Goal: Book appointment/travel/reservation

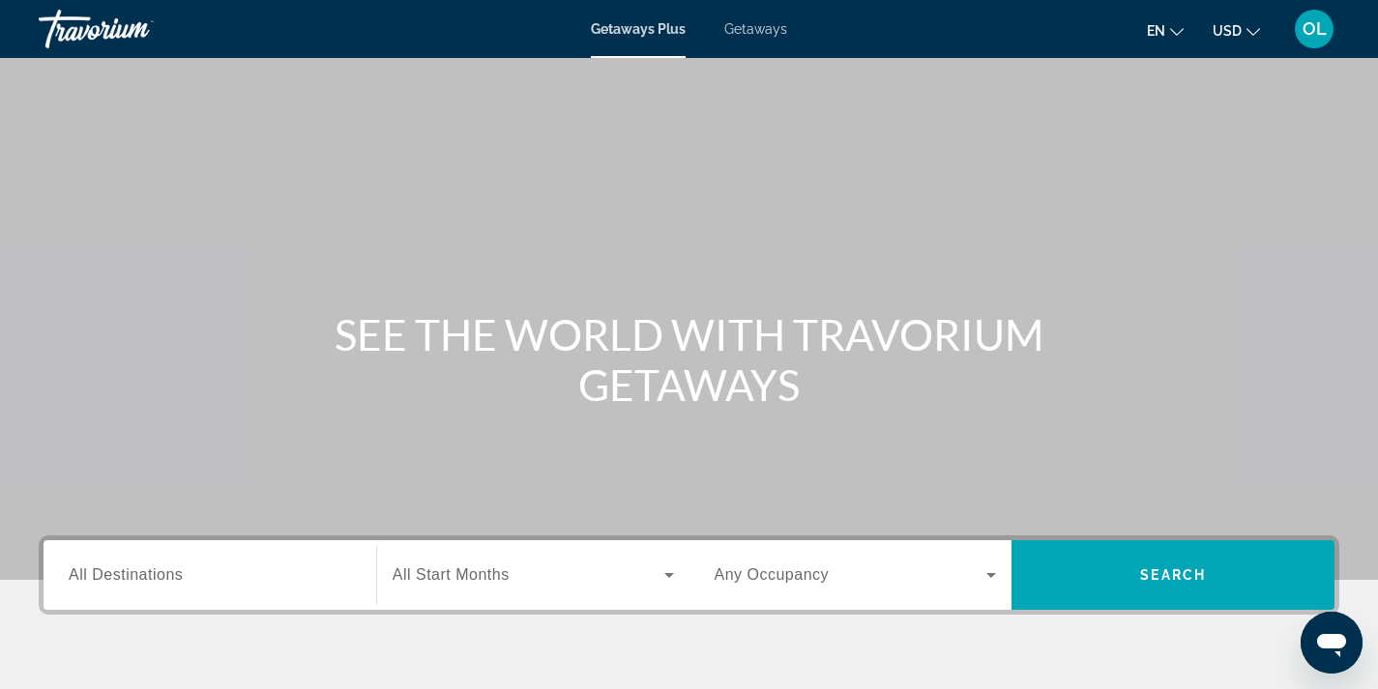
click at [757, 35] on span "Getaways" at bounding box center [755, 28] width 63 height 15
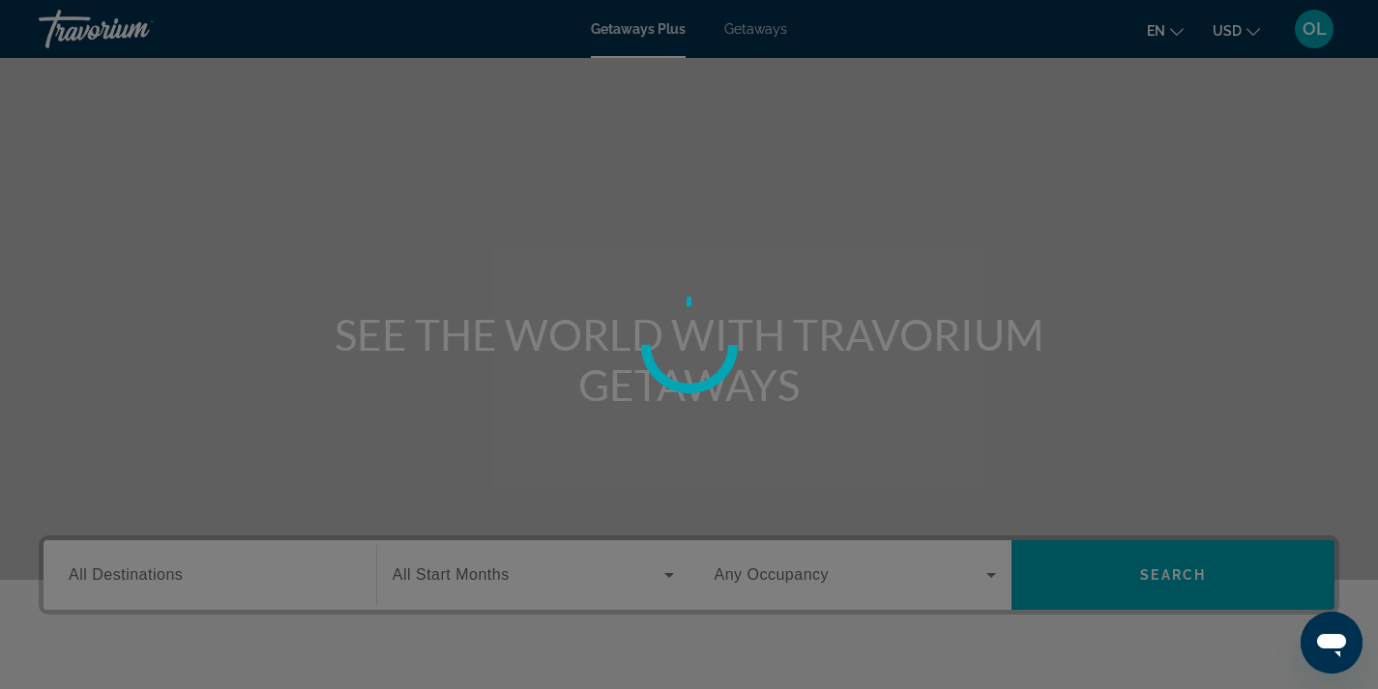
click at [757, 35] on div at bounding box center [689, 344] width 1378 height 689
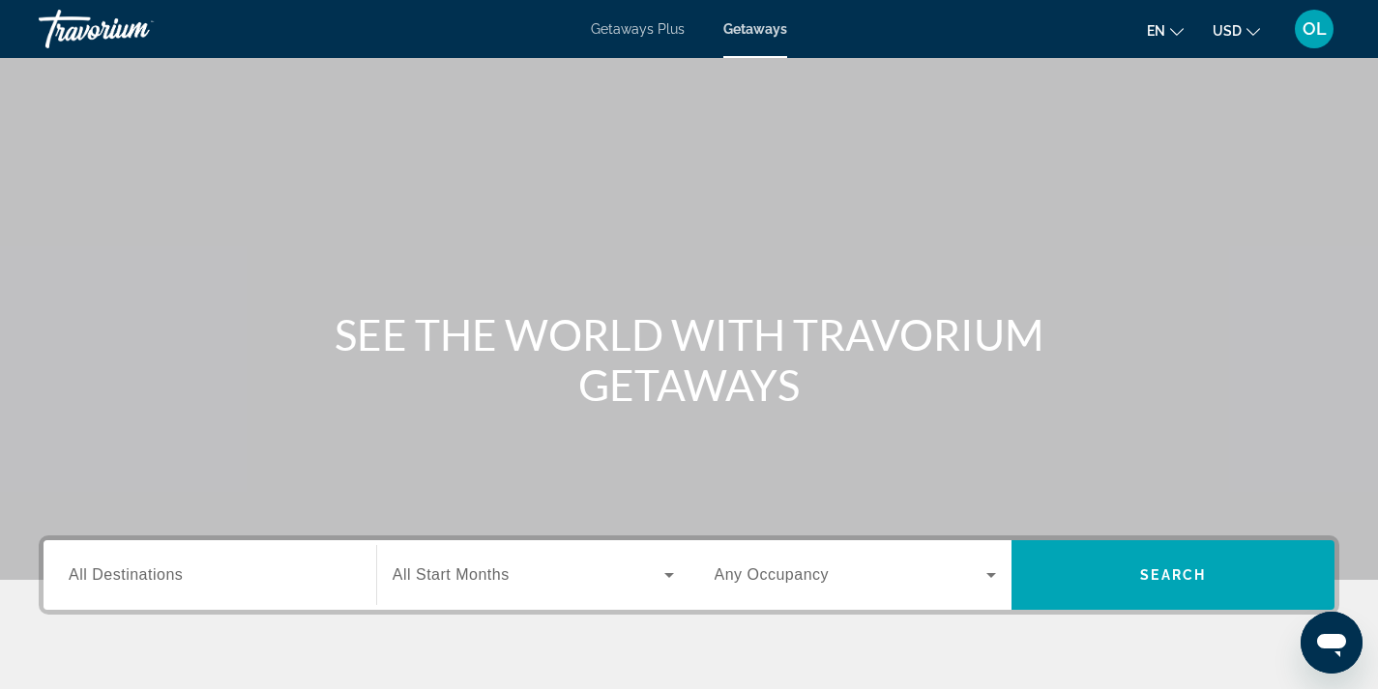
click at [178, 570] on span "All Destinations" at bounding box center [126, 575] width 114 height 16
click at [178, 570] on input "Destination All Destinations" at bounding box center [210, 576] width 282 height 23
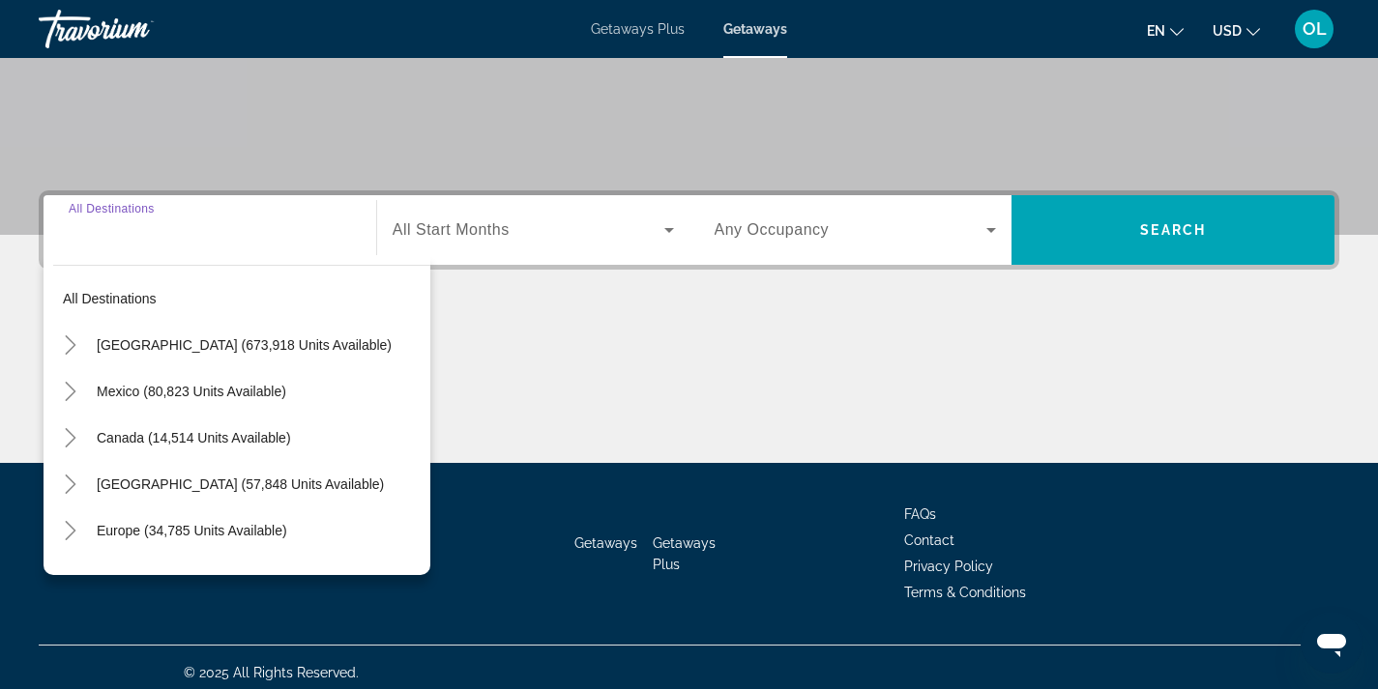
scroll to position [356, 0]
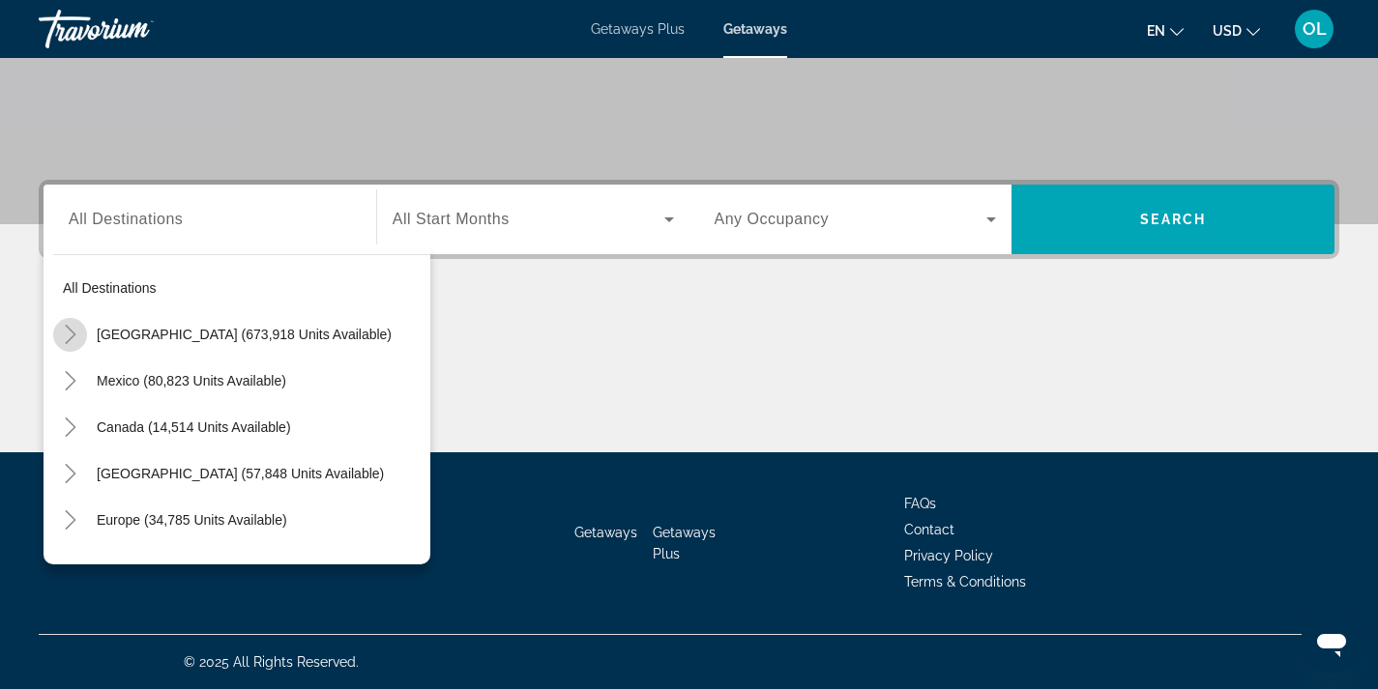
click at [69, 336] on icon "Toggle United States (673,918 units available)" at bounding box center [70, 334] width 19 height 19
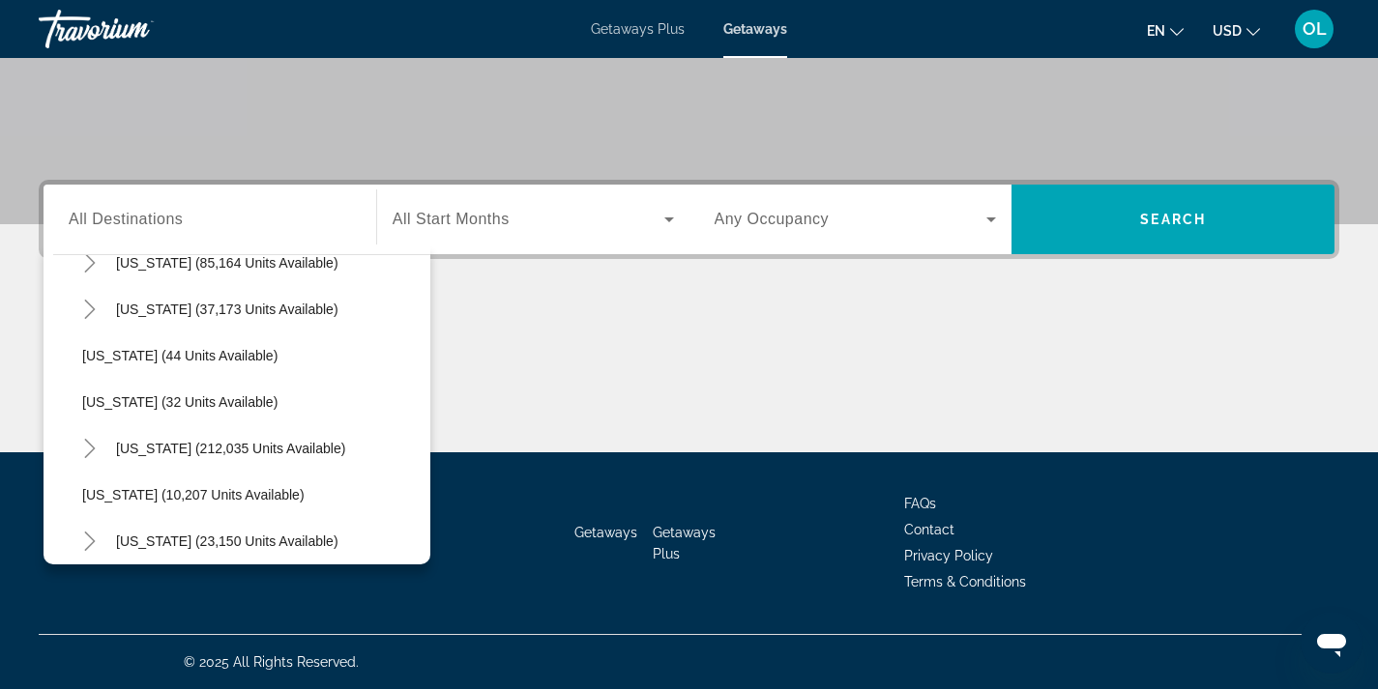
scroll to position [223, 0]
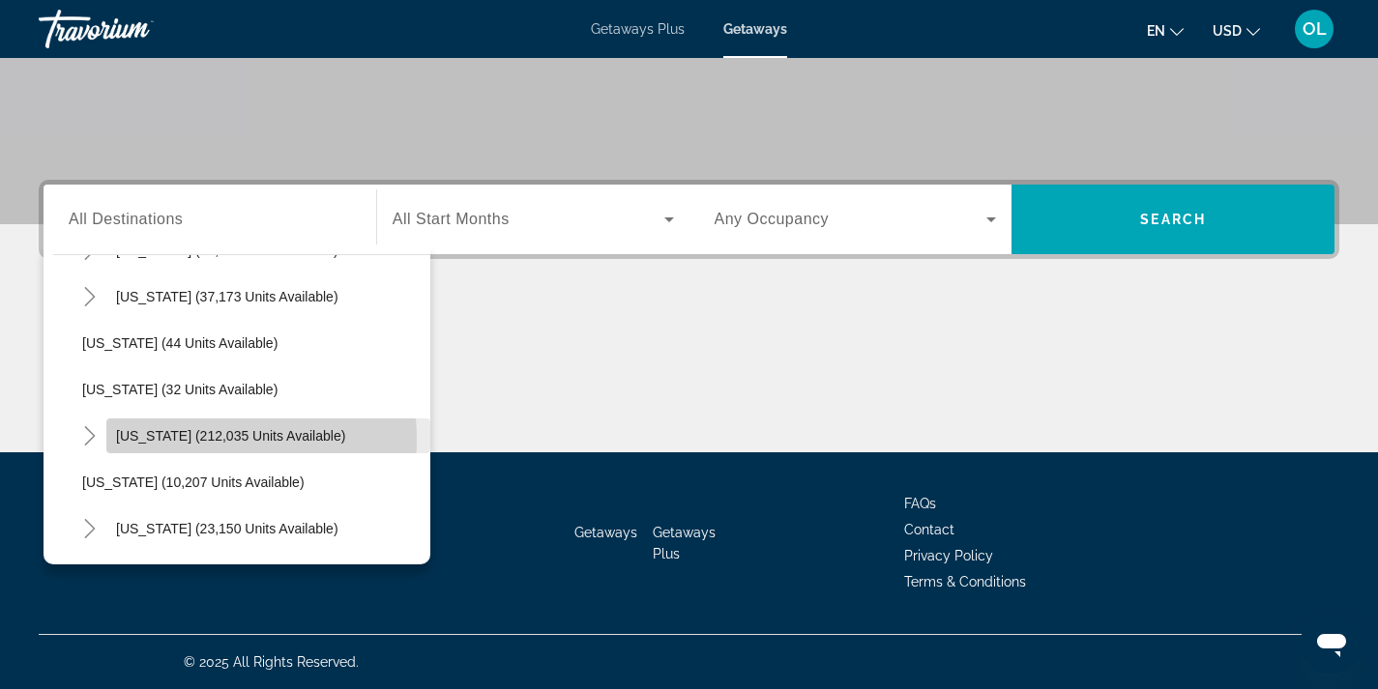
click at [206, 439] on span "[US_STATE] (212,035 units available)" at bounding box center [230, 435] width 229 height 15
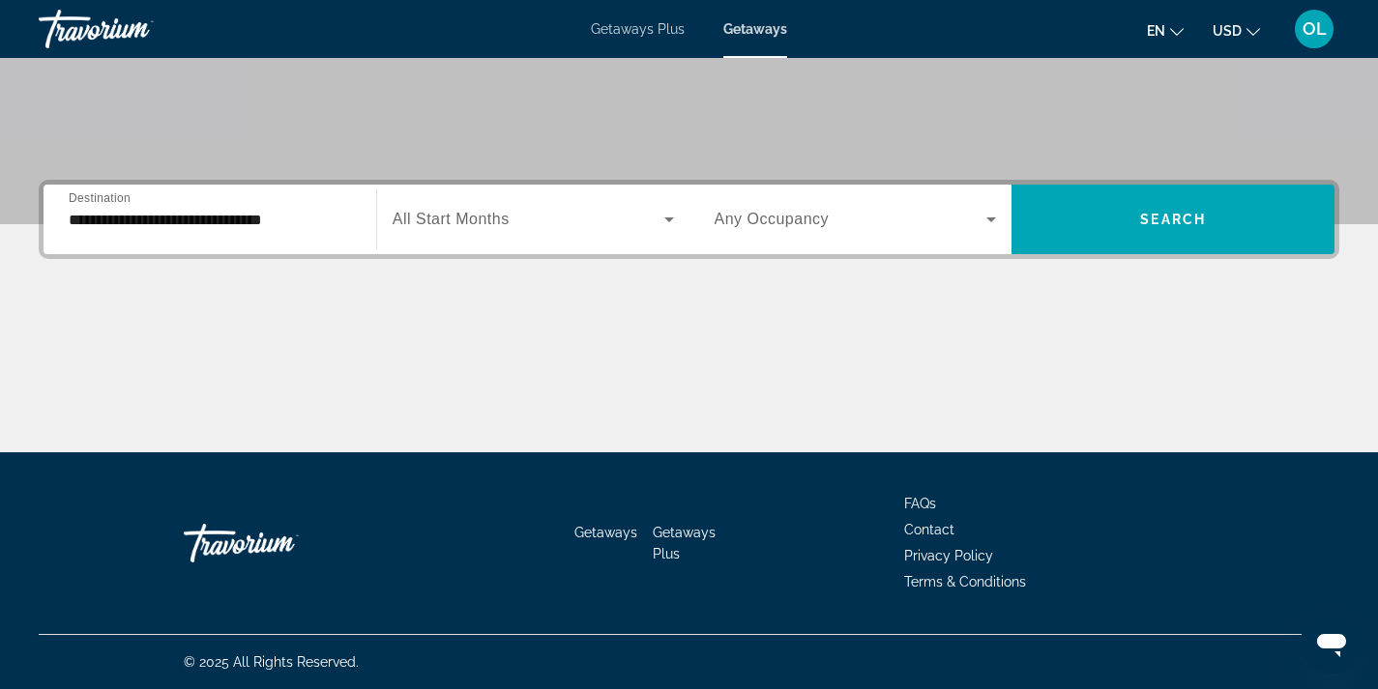
click at [157, 236] on div "**********" at bounding box center [210, 219] width 282 height 55
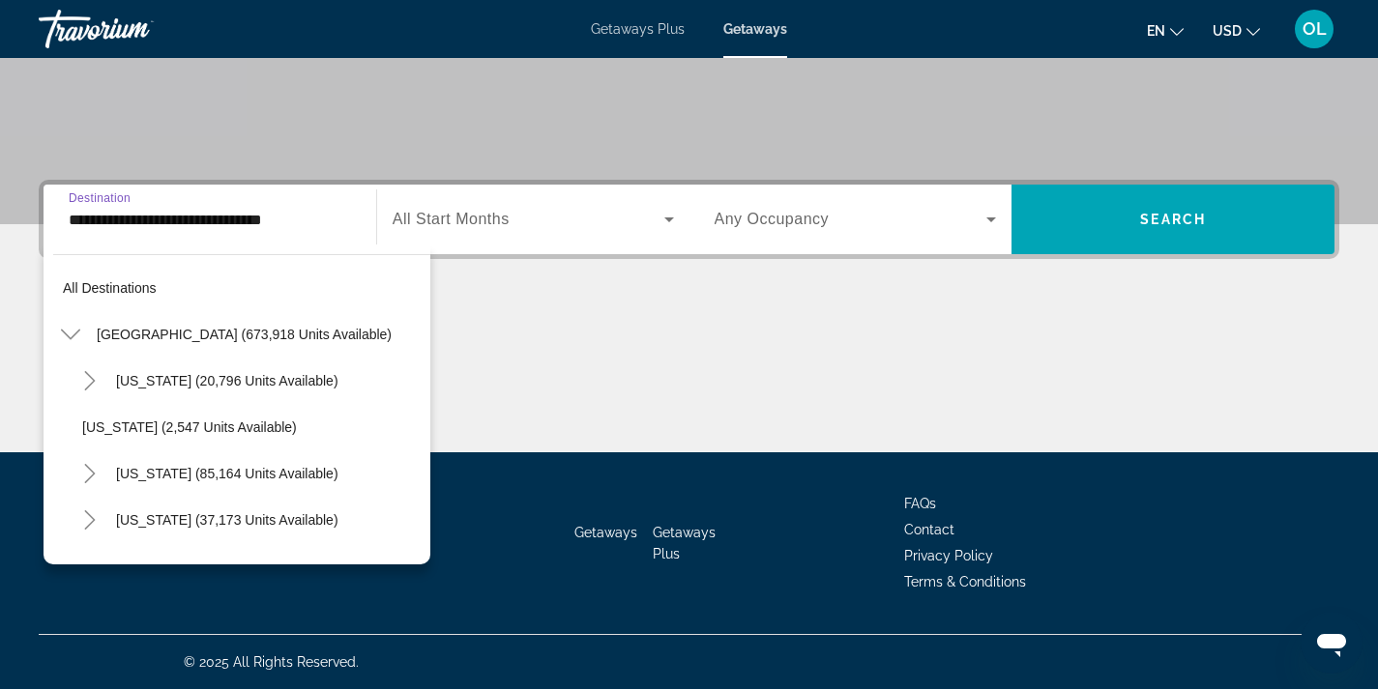
scroll to position [254, 0]
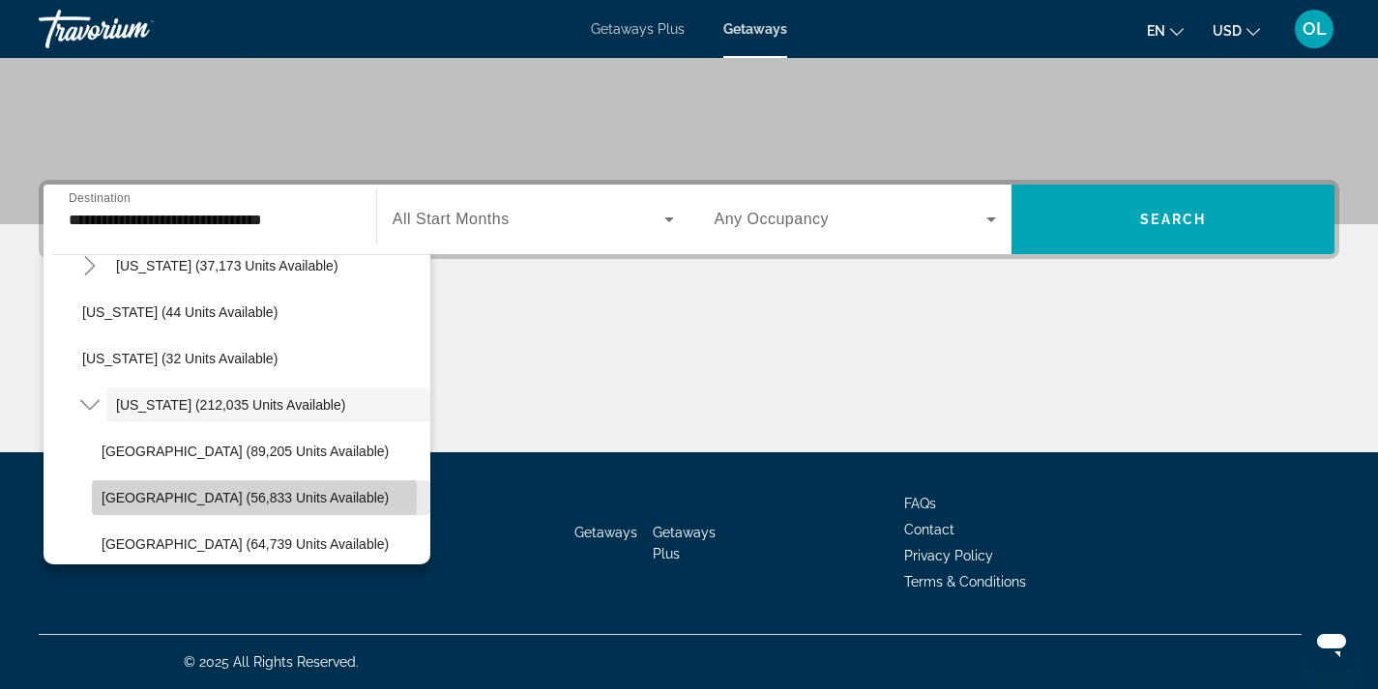
click at [148, 498] on span "[GEOGRAPHIC_DATA] (56,833 units available)" at bounding box center [245, 497] width 287 height 15
type input "**********"
